Goal: Task Accomplishment & Management: Use online tool/utility

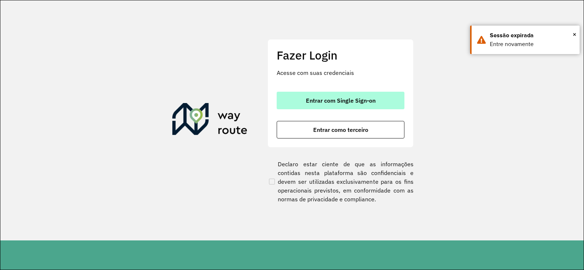
click at [359, 103] on span "Entrar com Single Sign-on" at bounding box center [341, 100] width 70 height 6
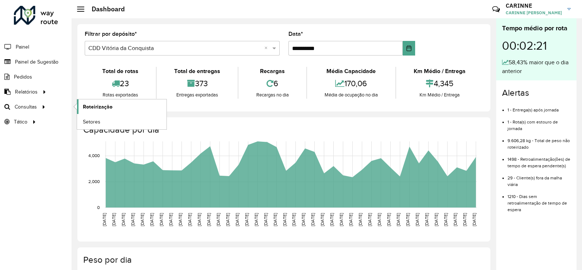
click at [88, 107] on span "Roteirização" at bounding box center [98, 107] width 30 height 8
click at [82, 106] on link "Roteirização" at bounding box center [121, 106] width 89 height 15
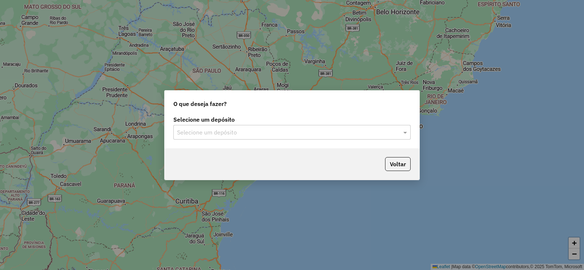
click at [306, 128] on input "text" at bounding box center [284, 132] width 215 height 9
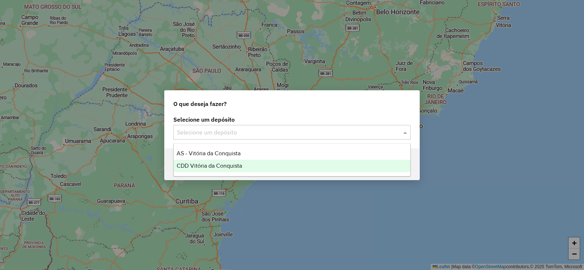
click at [235, 164] on span "CDD Vitória da Conquista" at bounding box center [209, 165] width 65 height 6
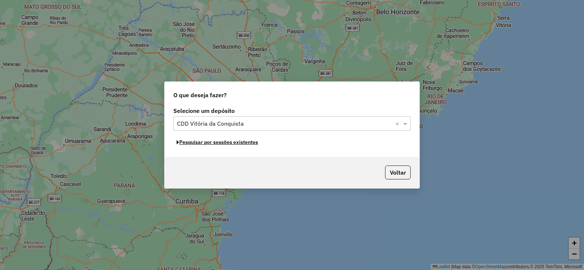
drag, startPoint x: 251, startPoint y: 141, endPoint x: 265, endPoint y: 138, distance: 14.9
click at [270, 142] on div "Pesquisar por sessões existentes" at bounding box center [291, 141] width 237 height 11
click at [242, 144] on button "Pesquisar por sessões existentes" at bounding box center [217, 141] width 88 height 11
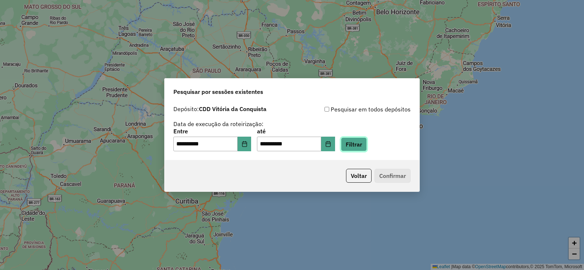
click at [357, 147] on button "Filtrar" at bounding box center [354, 144] width 26 height 14
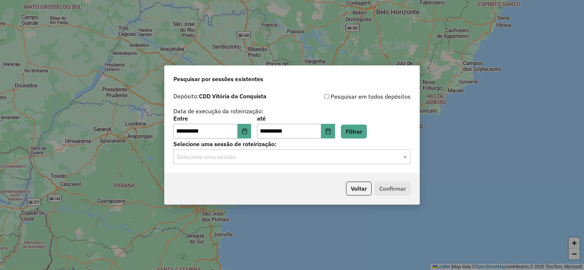
click at [355, 166] on div "**********" at bounding box center [292, 131] width 255 height 84
click at [347, 158] on input "text" at bounding box center [284, 157] width 215 height 9
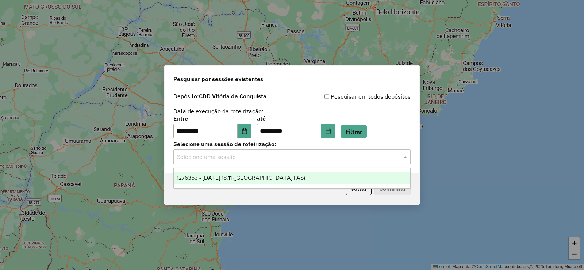
click at [290, 182] on div "1276353 - [DATE] 18:11 ([GEOGRAPHIC_DATA] | AS)" at bounding box center [292, 178] width 236 height 12
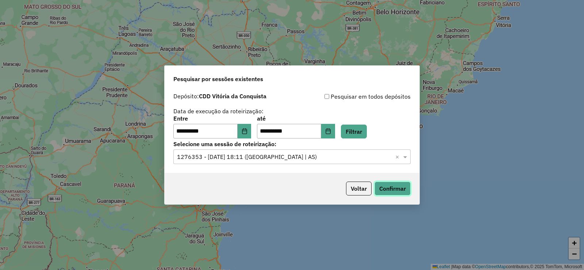
click at [396, 187] on button "Confirmar" at bounding box center [392, 188] width 36 height 14
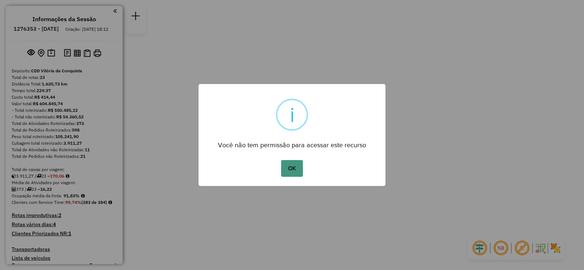
click at [292, 169] on button "OK" at bounding box center [292, 168] width 22 height 17
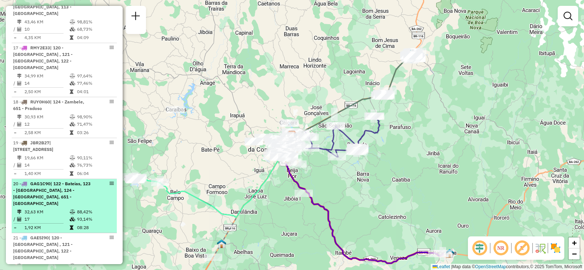
scroll to position [985, 0]
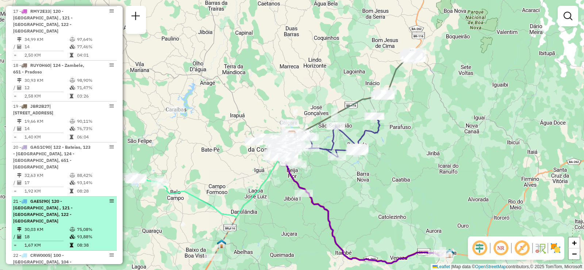
select select "**********"
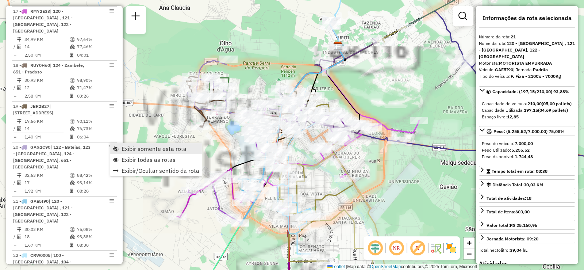
click at [119, 150] on link "Exibir somente esta rota" at bounding box center [156, 148] width 92 height 11
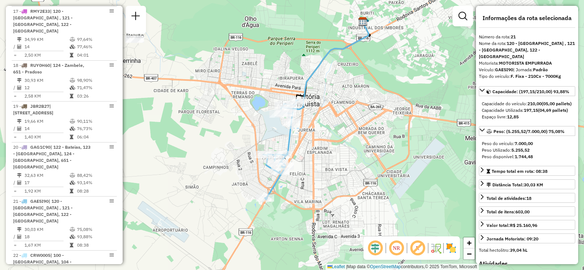
drag, startPoint x: 316, startPoint y: 170, endPoint x: 344, endPoint y: 137, distance: 43.3
click at [344, 137] on div "Janela de atendimento Grade de atendimento Capacidade Transportadoras Veículos …" at bounding box center [292, 135] width 584 height 270
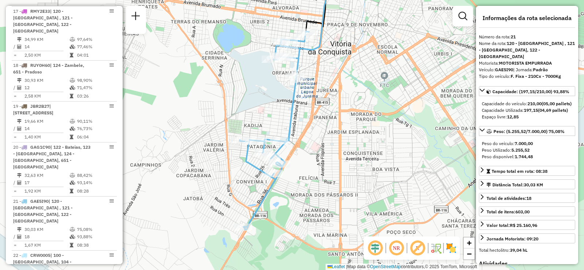
drag, startPoint x: 324, startPoint y: 140, endPoint x: 357, endPoint y: 133, distance: 33.3
click at [357, 134] on div "Janela de atendimento Grade de atendimento Capacidade Transportadoras Veículos …" at bounding box center [292, 135] width 584 height 270
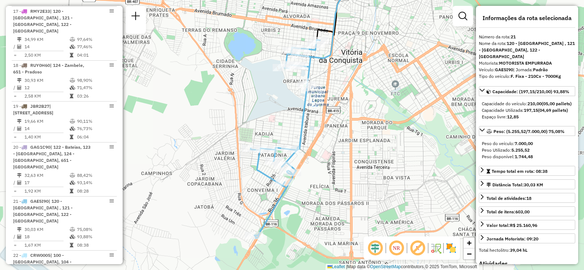
drag, startPoint x: 355, startPoint y: 139, endPoint x: 363, endPoint y: 145, distance: 9.9
click at [363, 145] on div "Janela de atendimento Grade de atendimento Capacidade Transportadoras Veículos …" at bounding box center [292, 135] width 584 height 270
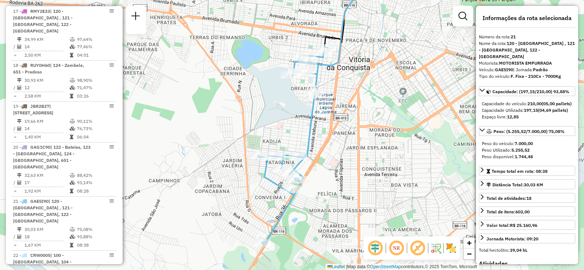
drag, startPoint x: 363, startPoint y: 145, endPoint x: 371, endPoint y: 153, distance: 10.6
click at [371, 153] on div "Janela de atendimento Grade de atendimento Capacidade Transportadoras Veículos …" at bounding box center [292, 135] width 584 height 270
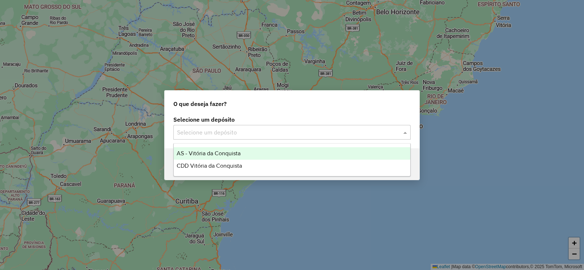
drag, startPoint x: 305, startPoint y: 130, endPoint x: 283, endPoint y: 143, distance: 25.5
click at [304, 130] on input "text" at bounding box center [284, 132] width 215 height 9
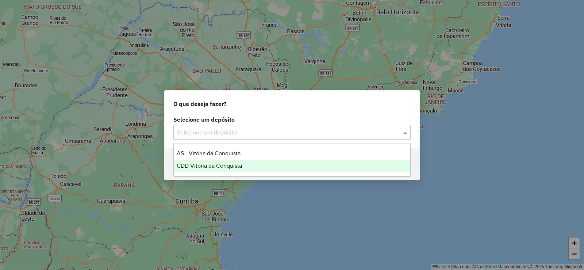
click at [257, 162] on div "CDD Vitória da Conquista" at bounding box center [292, 165] width 236 height 12
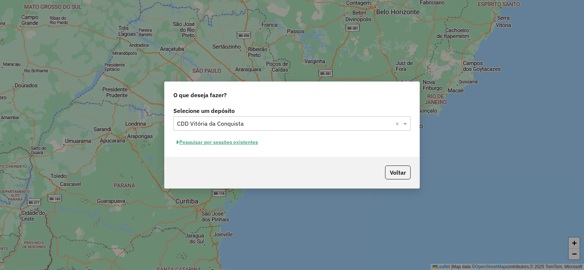
click at [245, 143] on button "Pesquisar por sessões existentes" at bounding box center [217, 141] width 88 height 11
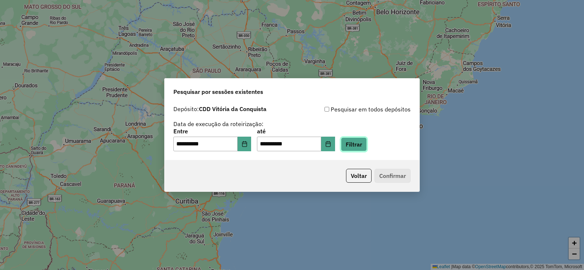
click at [364, 147] on button "Filtrar" at bounding box center [354, 144] width 26 height 14
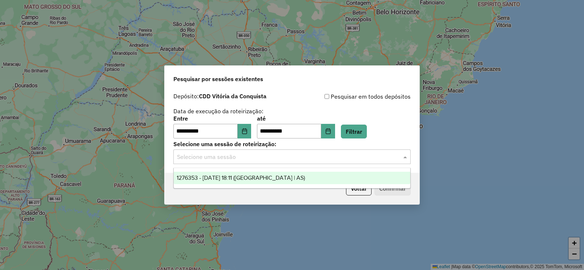
click at [343, 153] on input "text" at bounding box center [284, 157] width 215 height 9
click at [330, 174] on div "1276353 - 16/09/2025 18:11 (Rota | AS)" at bounding box center [292, 178] width 236 height 12
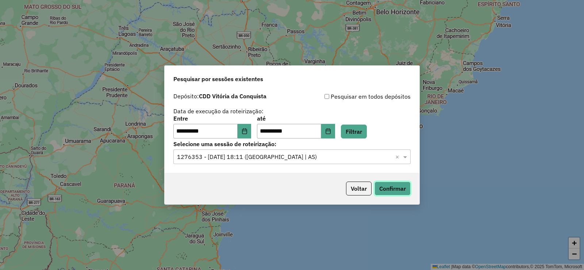
click at [397, 192] on button "Confirmar" at bounding box center [392, 188] width 36 height 14
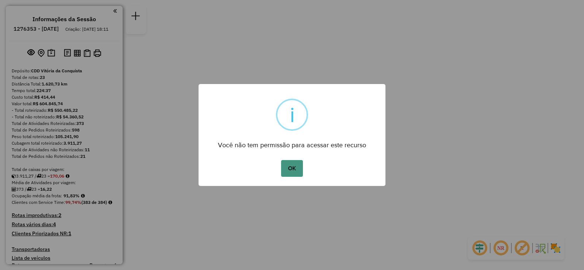
click at [294, 170] on button "OK" at bounding box center [292, 168] width 22 height 17
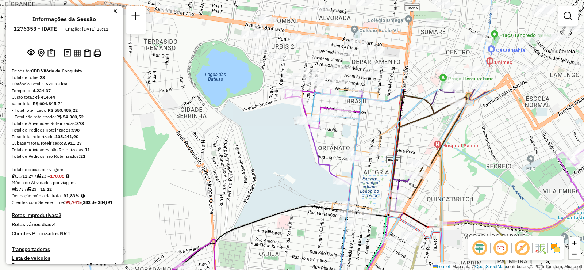
drag, startPoint x: 322, startPoint y: 68, endPoint x: 413, endPoint y: 184, distance: 147.5
click at [413, 184] on div "Rota 10 - Placa NFC5510 67127549 - DELINO DA SILVA PINT Janela de atendimento G…" at bounding box center [292, 135] width 584 height 270
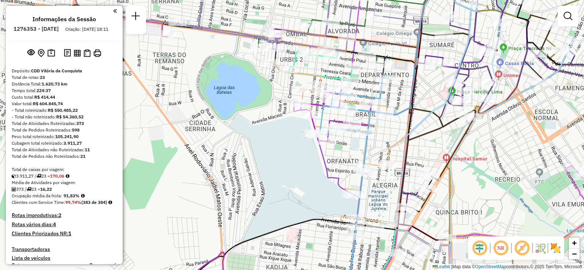
drag, startPoint x: 384, startPoint y: 131, endPoint x: 392, endPoint y: 144, distance: 15.8
click at [392, 144] on icon at bounding box center [412, 75] width 51 height 179
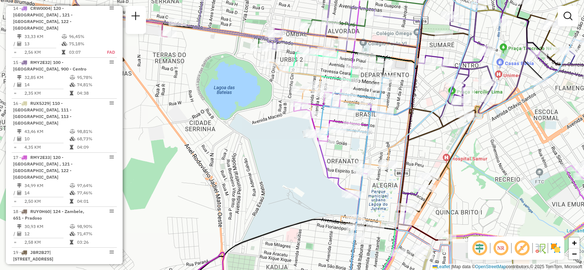
scroll to position [876, 0]
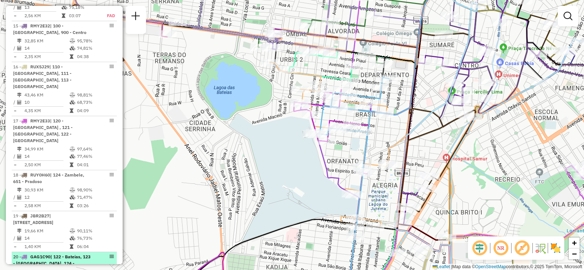
select select "**********"
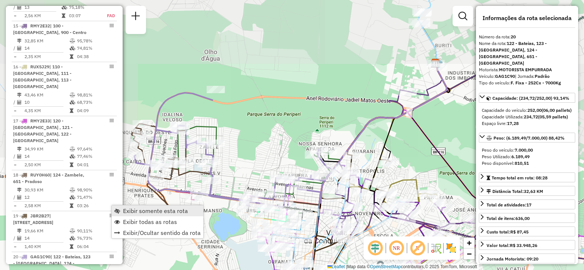
click at [126, 210] on span "Exibir somente esta rota" at bounding box center [155, 211] width 65 height 6
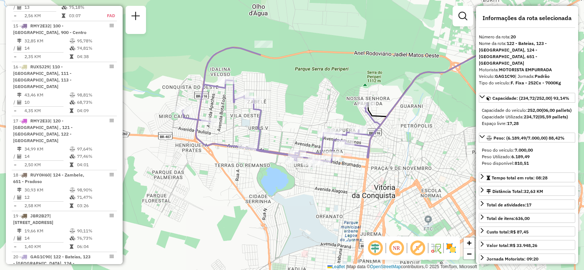
drag, startPoint x: 369, startPoint y: 207, endPoint x: 418, endPoint y: 162, distance: 66.6
click at [418, 162] on div "Janela de atendimento Grade de atendimento Capacidade Transportadoras Veículos …" at bounding box center [292, 135] width 584 height 270
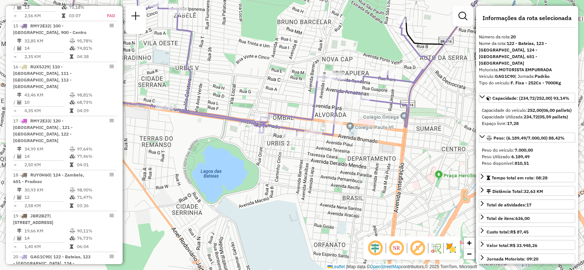
drag, startPoint x: 318, startPoint y: 160, endPoint x: 325, endPoint y: 174, distance: 16.2
click at [325, 174] on div "Janela de atendimento Grade de atendimento Capacidade Transportadoras Veículos …" at bounding box center [292, 135] width 584 height 270
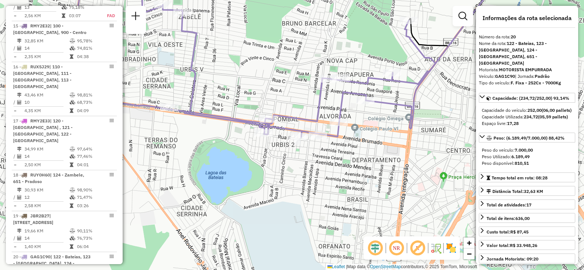
drag, startPoint x: 335, startPoint y: 172, endPoint x: 342, endPoint y: 173, distance: 7.7
click at [342, 173] on div "Janela de atendimento Grade de atendimento Capacidade Transportadoras Veículos …" at bounding box center [292, 135] width 584 height 270
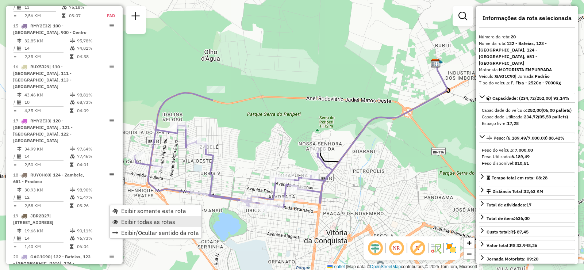
click at [134, 222] on span "Exibir todas as rotas" at bounding box center [148, 222] width 54 height 6
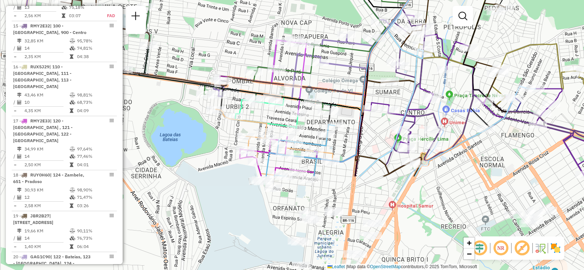
drag, startPoint x: 295, startPoint y: 185, endPoint x: 369, endPoint y: 65, distance: 141.2
click at [369, 65] on icon at bounding box center [442, 15] width 352 height 324
